Goal: Book appointment/travel/reservation

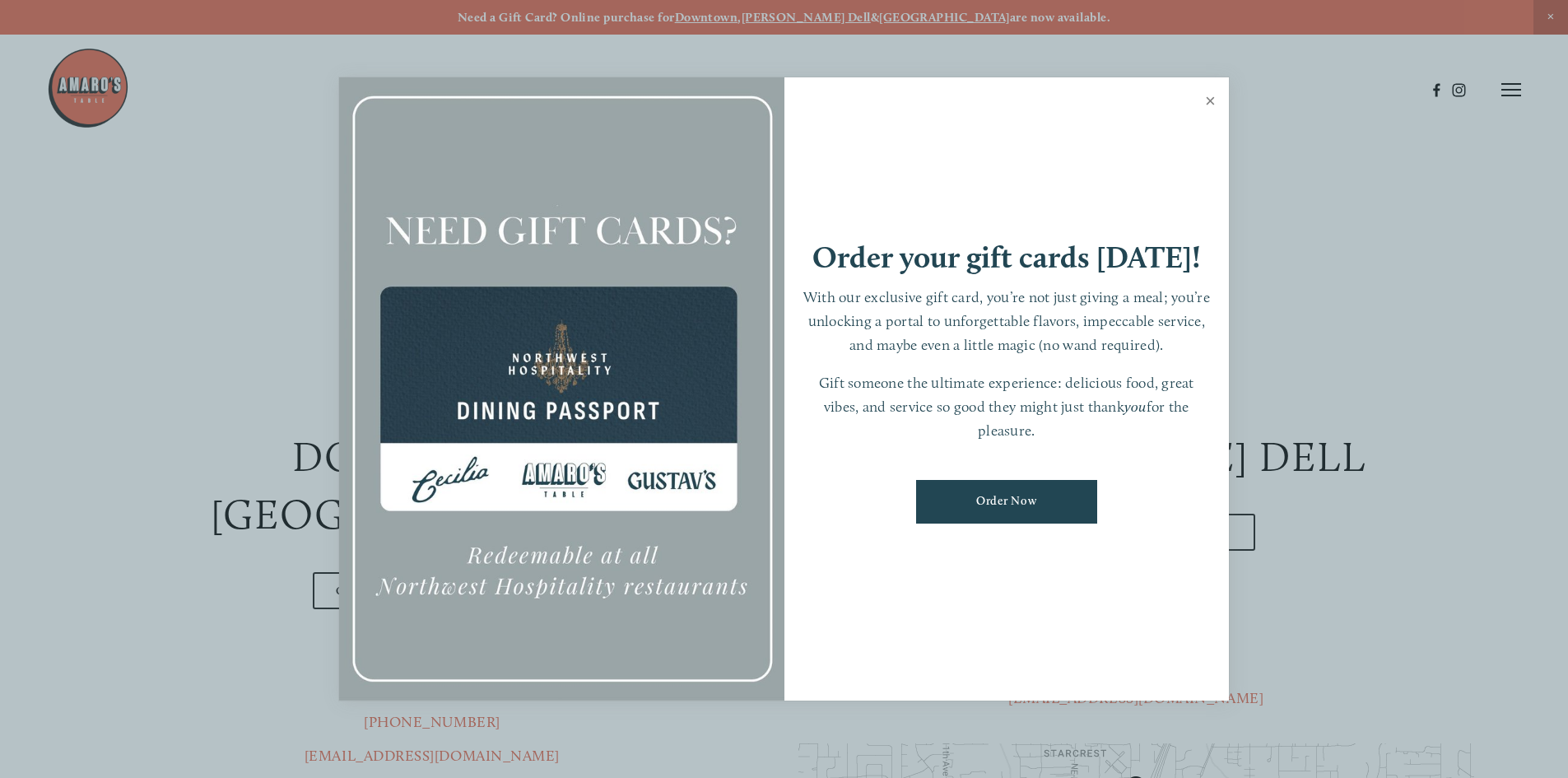
click at [1210, 101] on link "Close" at bounding box center [1210, 103] width 32 height 46
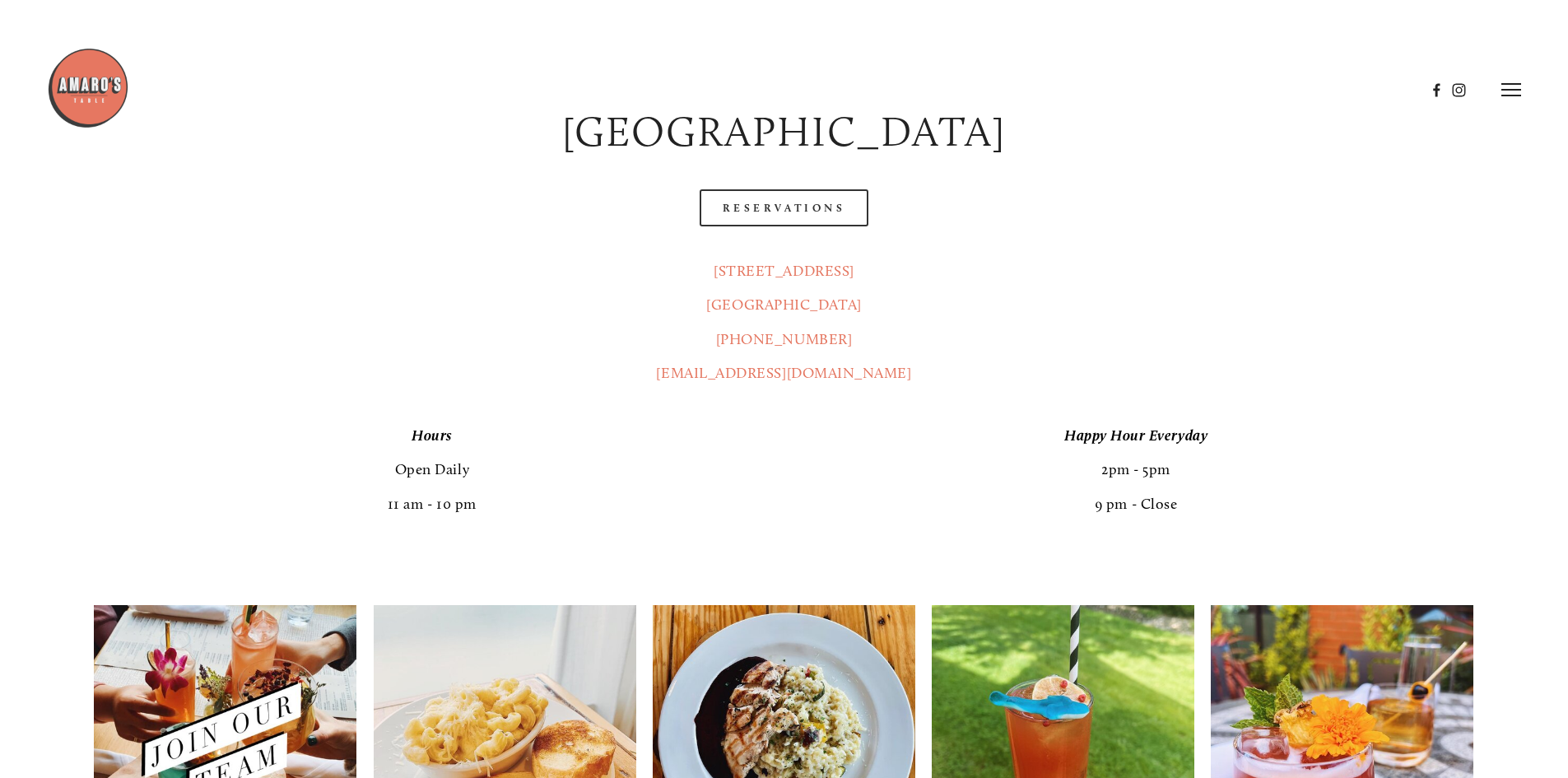
scroll to position [730, 0]
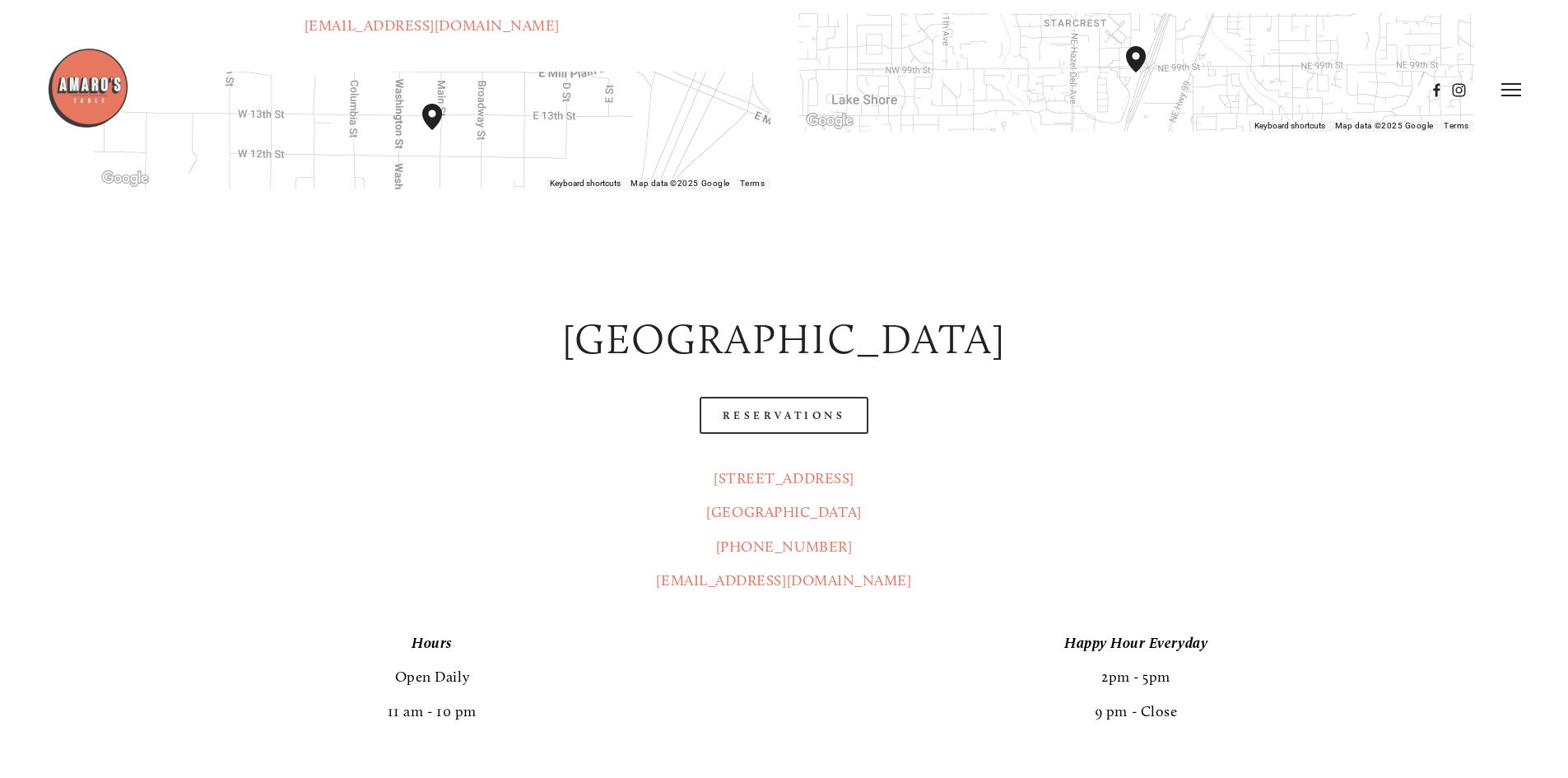
click at [1505, 86] on icon at bounding box center [1511, 89] width 20 height 14
click at [1287, 88] on span "Visit" at bounding box center [1290, 88] width 28 height 15
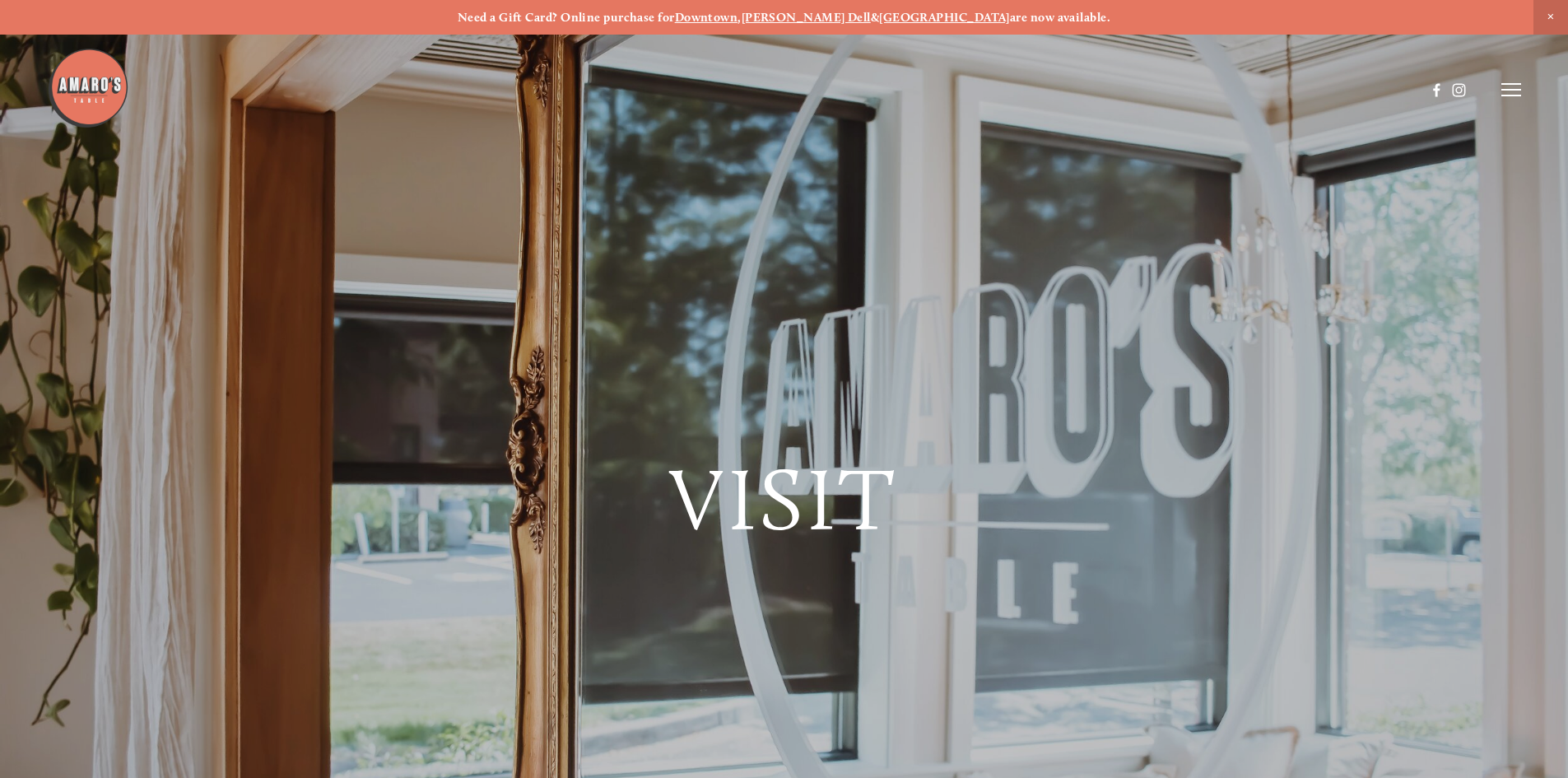
click at [1514, 92] on icon at bounding box center [1511, 89] width 20 height 14
click at [1387, 95] on span "Reserve" at bounding box center [1391, 88] width 43 height 15
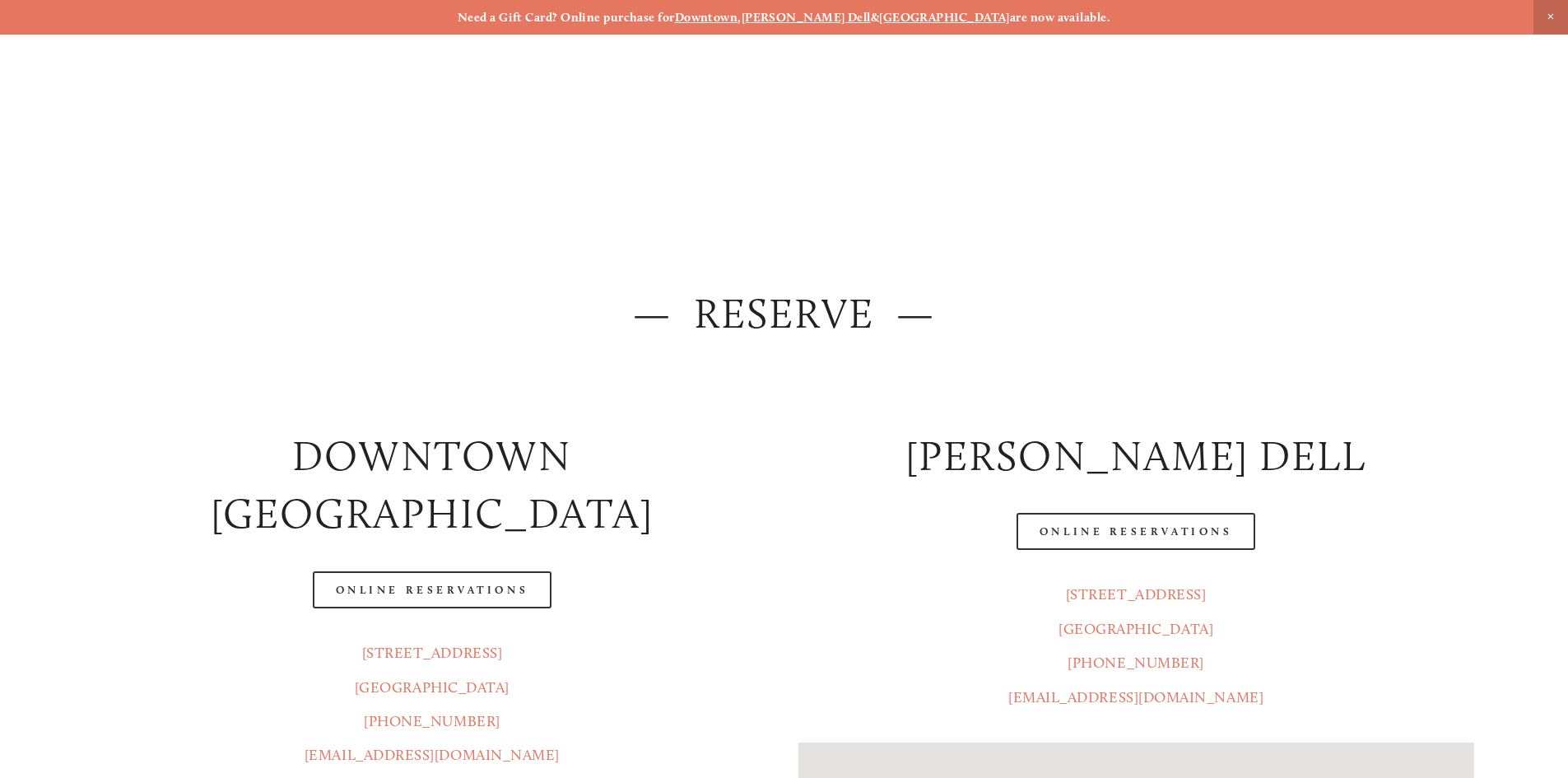
scroll to position [730, 0]
